Goal: Task Accomplishment & Management: Use online tool/utility

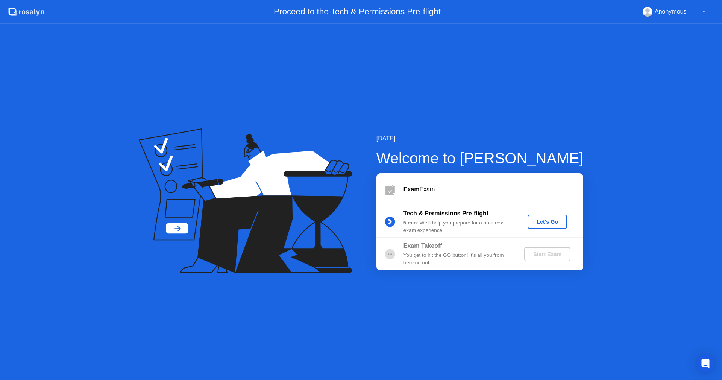
click at [391, 224] on circle at bounding box center [390, 221] width 10 height 10
click at [416, 253] on div "You get to hit the GO button! It’s all you from here on out" at bounding box center [458, 258] width 108 height 15
click at [703, 14] on div "▼" at bounding box center [704, 12] width 4 height 10
click at [703, 12] on div "▼" at bounding box center [704, 12] width 4 height 10
click at [554, 225] on div "Let's Go" at bounding box center [547, 222] width 33 height 6
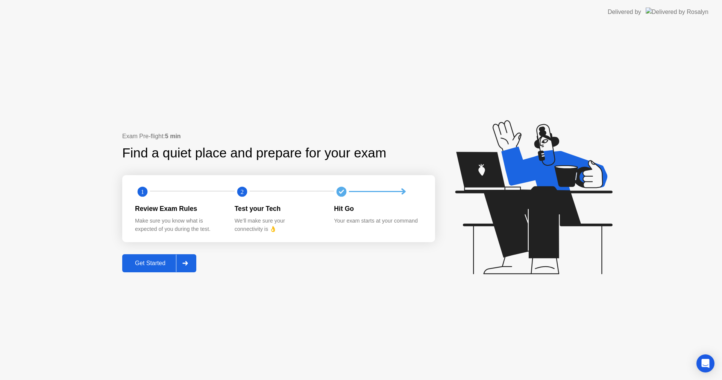
click at [173, 266] on div "Get Started" at bounding box center [150, 263] width 52 height 7
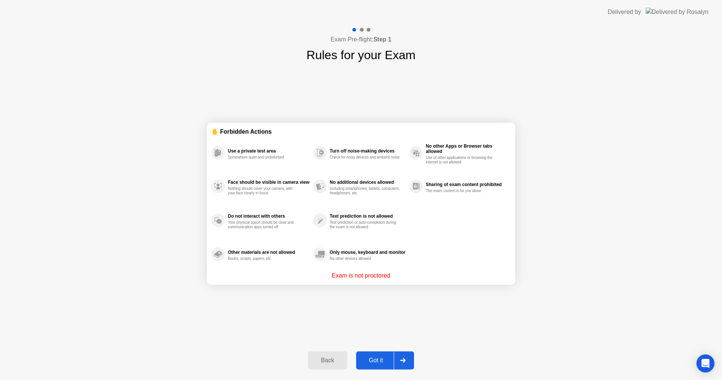
click at [396, 364] on div at bounding box center [403, 359] width 18 height 17
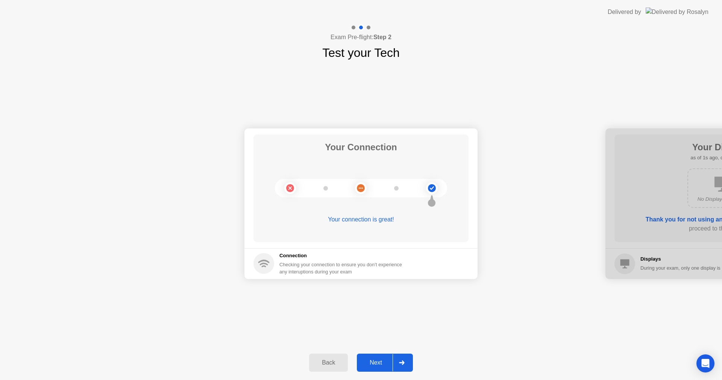
click at [378, 362] on div "Next" at bounding box center [375, 362] width 33 height 7
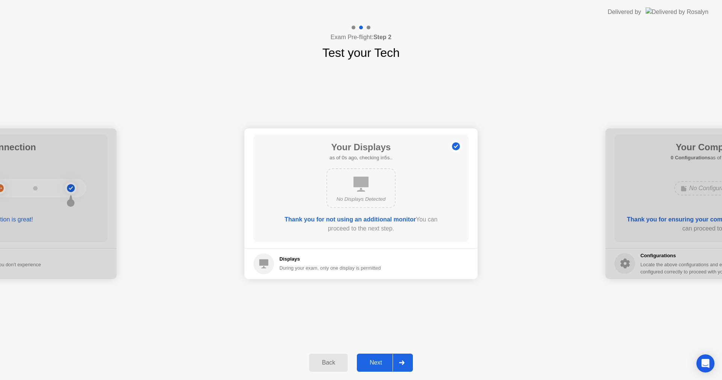
click at [378, 362] on div "Next" at bounding box center [375, 362] width 33 height 7
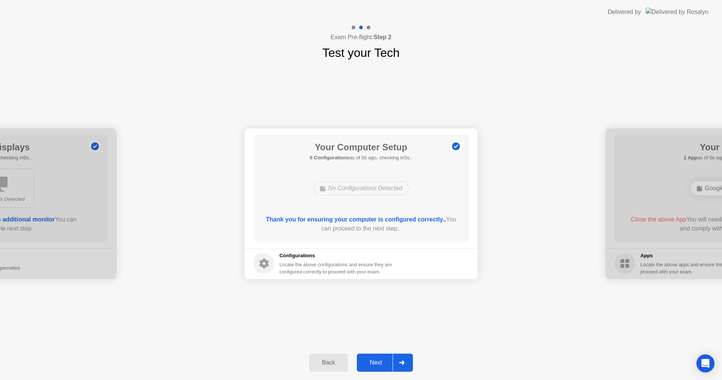
click at [378, 362] on div "Next" at bounding box center [375, 362] width 33 height 7
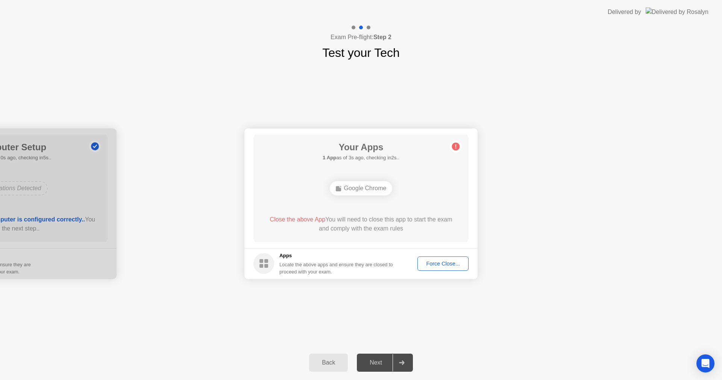
click at [451, 264] on div "Force Close..." at bounding box center [443, 263] width 46 height 6
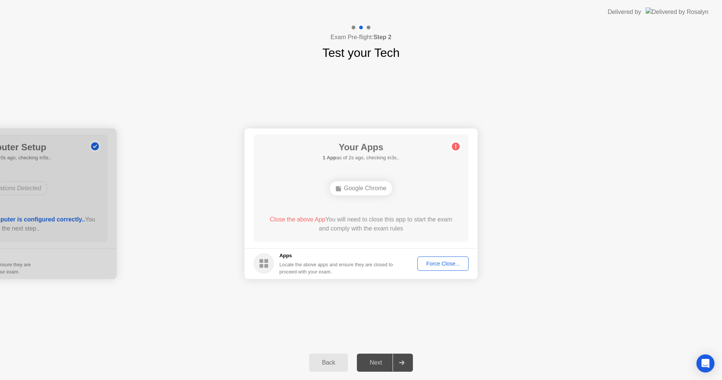
click at [442, 263] on div "Force Close..." at bounding box center [443, 263] width 46 height 6
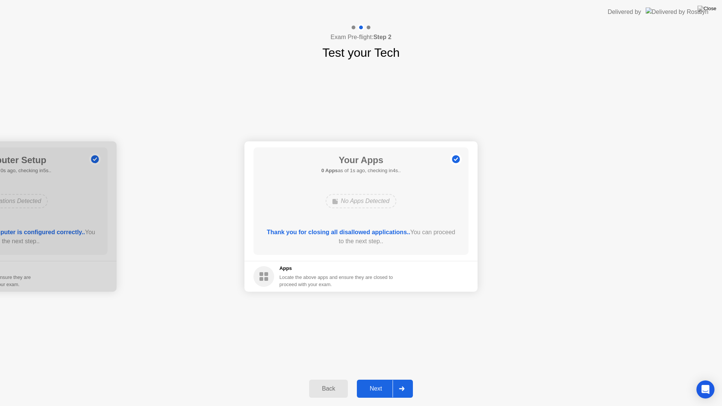
click at [389, 379] on div "Next" at bounding box center [375, 389] width 33 height 7
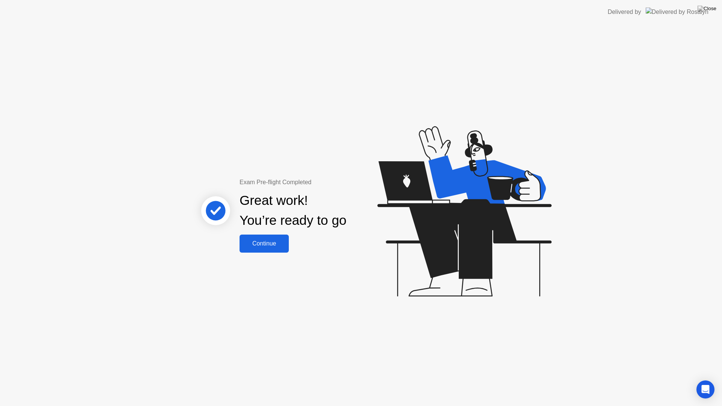
click at [287, 251] on button "Continue" at bounding box center [264, 244] width 49 height 18
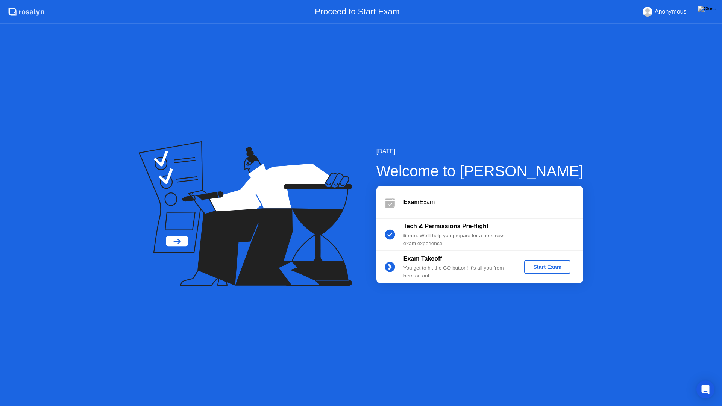
click at [556, 268] on div "Start Exam" at bounding box center [547, 267] width 40 height 6
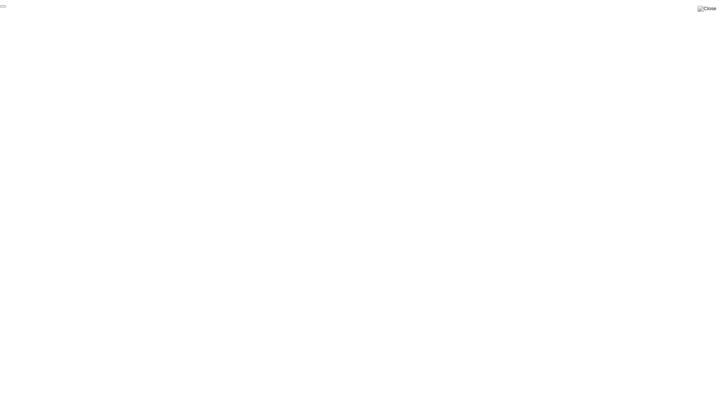
click at [6, 8] on button "End Proctoring Session" at bounding box center [3, 6] width 6 height 2
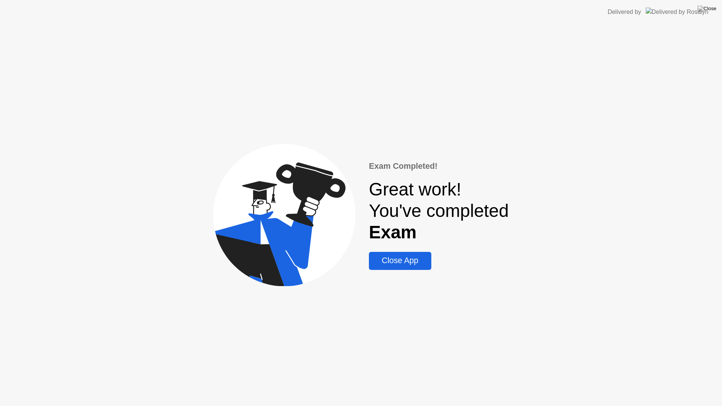
click at [415, 261] on div "Close App" at bounding box center [400, 260] width 58 height 9
